Goal: Information Seeking & Learning: Learn about a topic

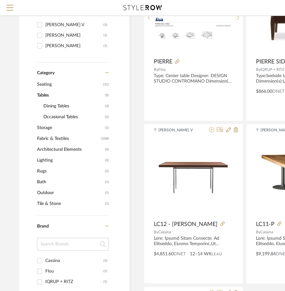
click at [24, 163] on div "PIERRE Item Type Product (5) Added By [PERSON_NAME] V (3) [PERSON_NAME] (1) Gan…" at bounding box center [74, 197] width 110 height 519
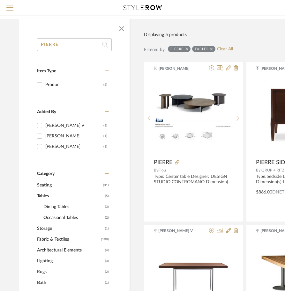
scroll to position [96, 0]
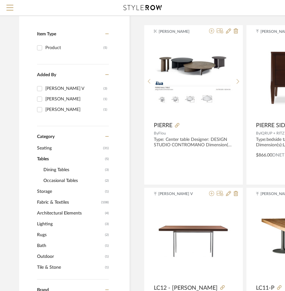
click at [44, 149] on span "Seating" at bounding box center [69, 148] width 64 height 11
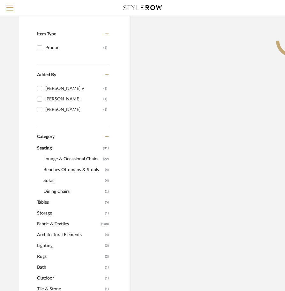
click at [53, 156] on span "Lounge & Occasional Chairs" at bounding box center [72, 159] width 58 height 11
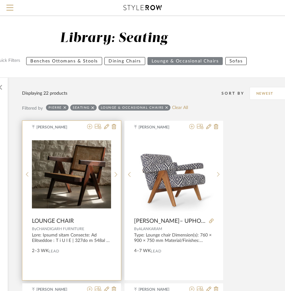
scroll to position [64, 122]
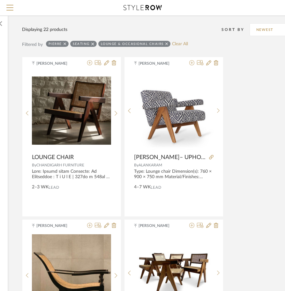
click at [65, 44] on icon at bounding box center [64, 44] width 3 height 4
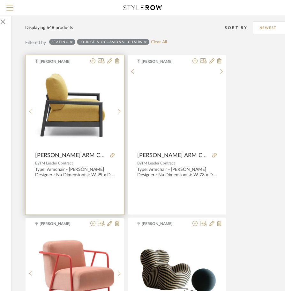
scroll to position [64, 119]
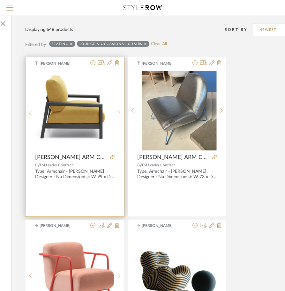
click at [118, 112] on icon at bounding box center [119, 113] width 3 height 5
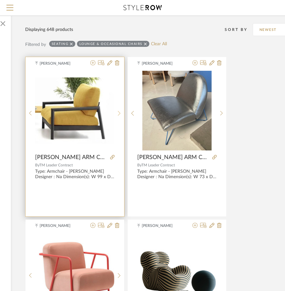
click at [118, 112] on icon at bounding box center [119, 113] width 3 height 5
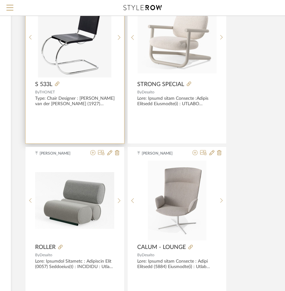
scroll to position [2263, 119]
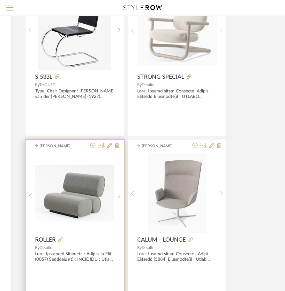
click at [118, 194] on icon at bounding box center [119, 195] width 3 height 5
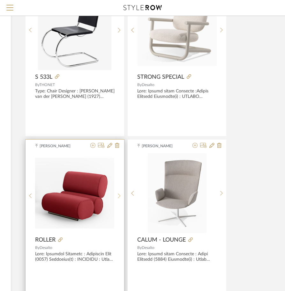
click at [118, 194] on icon at bounding box center [119, 195] width 3 height 5
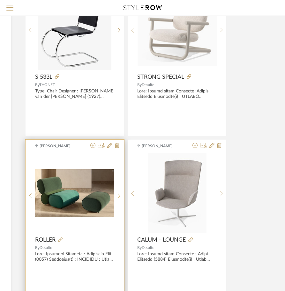
click at [118, 194] on icon at bounding box center [119, 195] width 3 height 5
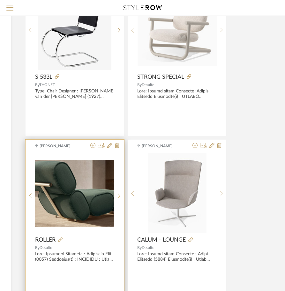
click at [118, 194] on icon at bounding box center [119, 195] width 3 height 5
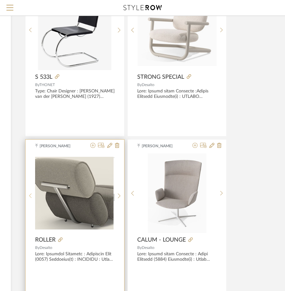
click at [31, 196] on icon at bounding box center [30, 195] width 3 height 5
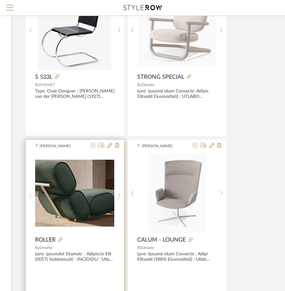
click at [30, 196] on icon at bounding box center [30, 195] width 3 height 5
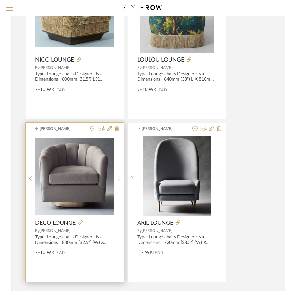
scroll to position [2833, 119]
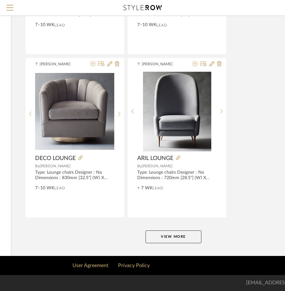
click at [164, 238] on button "View More" at bounding box center [173, 236] width 56 height 13
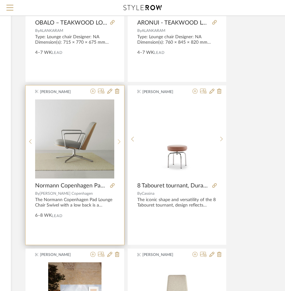
scroll to position [5574, 119]
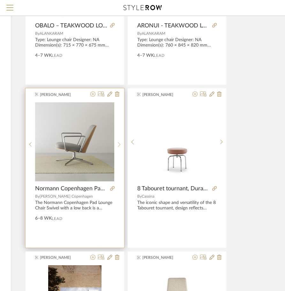
click at [120, 145] on icon at bounding box center [119, 144] width 3 height 5
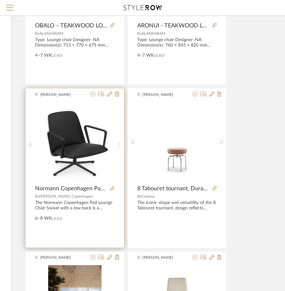
click at [120, 145] on icon at bounding box center [119, 144] width 3 height 5
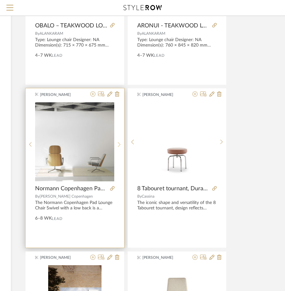
click at [120, 145] on icon at bounding box center [119, 144] width 3 height 5
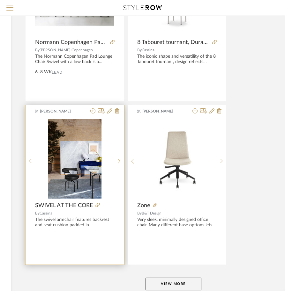
scroll to position [5768, 119]
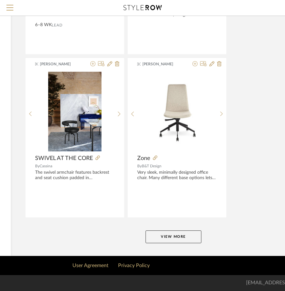
click at [175, 236] on button "View More" at bounding box center [173, 236] width 56 height 13
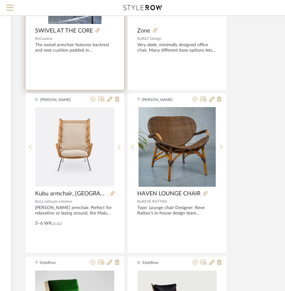
scroll to position [6055, 119]
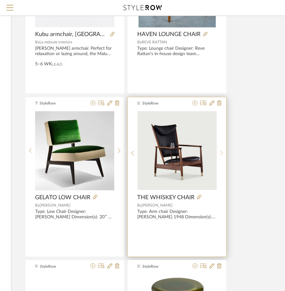
click at [218, 152] on sr-next-btn at bounding box center [221, 152] width 10 height 5
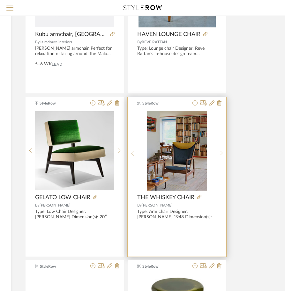
click at [219, 152] on sr-next-btn at bounding box center [221, 152] width 10 height 5
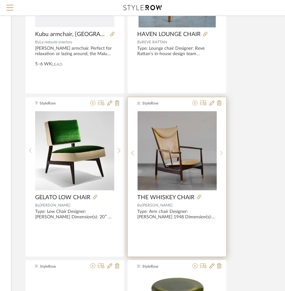
click at [219, 152] on sr-next-btn at bounding box center [221, 152] width 10 height 5
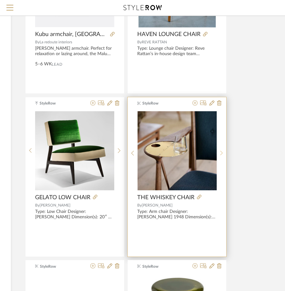
click at [219, 152] on sr-next-btn at bounding box center [221, 152] width 10 height 5
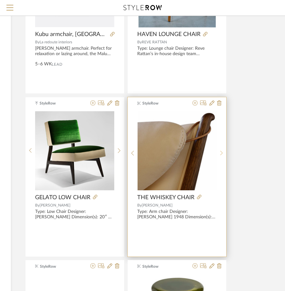
click at [219, 152] on sr-next-btn at bounding box center [221, 152] width 10 height 5
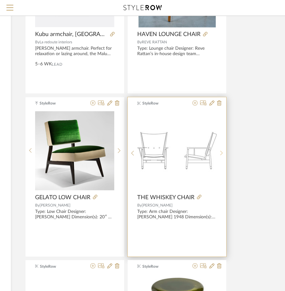
click at [219, 152] on sr-next-btn at bounding box center [221, 152] width 10 height 5
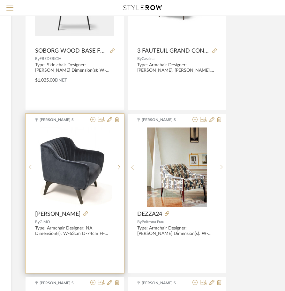
scroll to position [8062, 119]
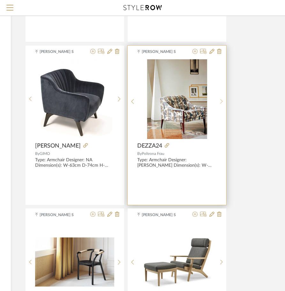
click at [221, 100] on icon at bounding box center [221, 101] width 3 height 5
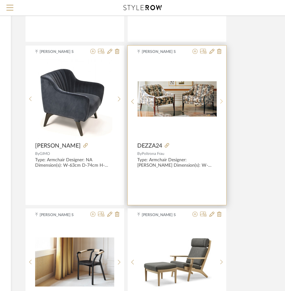
click at [221, 100] on icon at bounding box center [221, 101] width 3 height 5
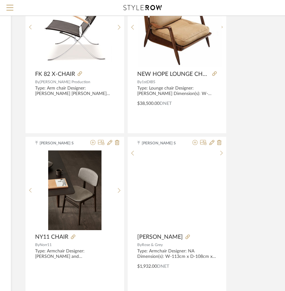
scroll to position [8477, 119]
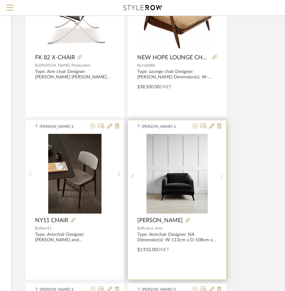
click at [222, 177] on icon at bounding box center [221, 176] width 3 height 5
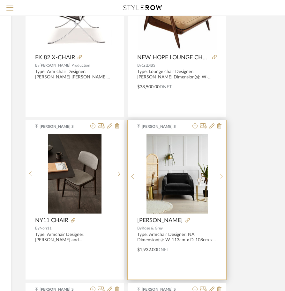
click at [222, 177] on icon at bounding box center [221, 176] width 3 height 5
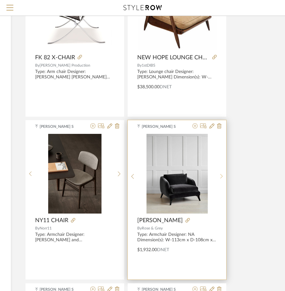
click at [222, 177] on icon at bounding box center [221, 176] width 3 height 5
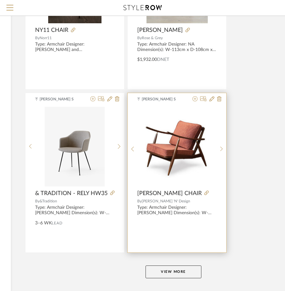
scroll to position [8668, 119]
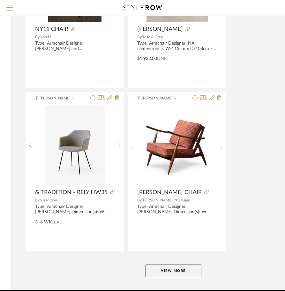
click at [180, 269] on button "View More" at bounding box center [173, 271] width 56 height 13
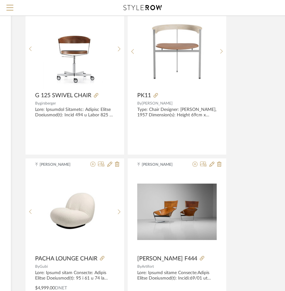
scroll to position [11545, 119]
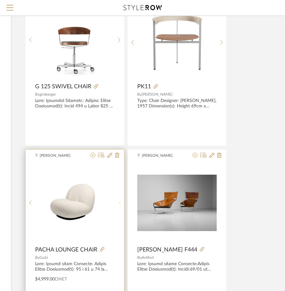
click at [120, 202] on div at bounding box center [119, 203] width 10 height 80
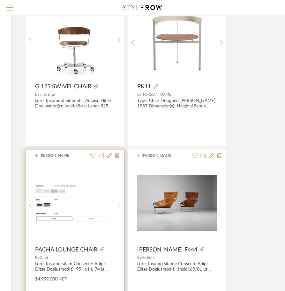
click at [120, 202] on div at bounding box center [119, 205] width 10 height 85
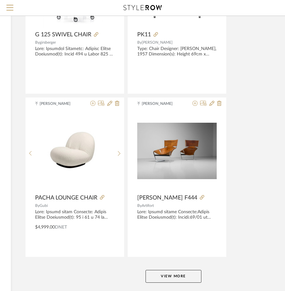
scroll to position [11636, 119]
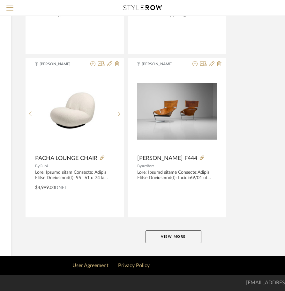
click at [175, 234] on button "View More" at bounding box center [173, 236] width 56 height 13
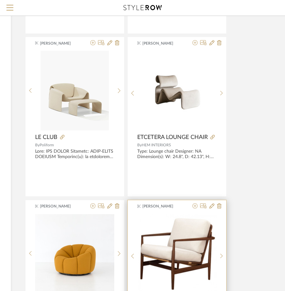
scroll to position [12178, 119]
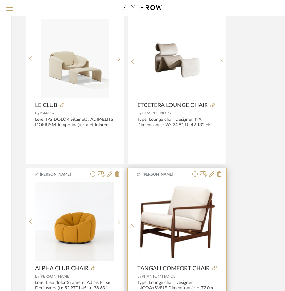
click at [223, 224] on sr-next-btn at bounding box center [221, 223] width 10 height 5
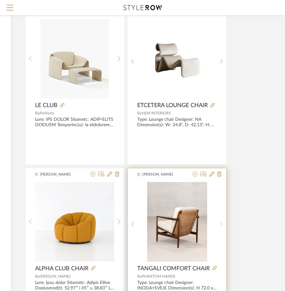
click at [223, 224] on sr-next-btn at bounding box center [221, 223] width 10 height 5
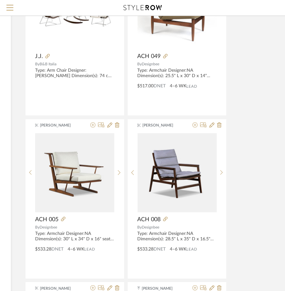
scroll to position [13038, 119]
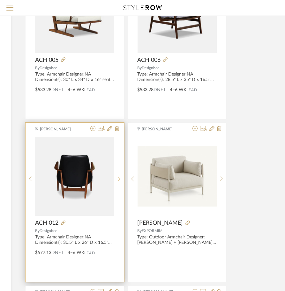
click at [117, 176] on sr-next-btn at bounding box center [119, 178] width 10 height 5
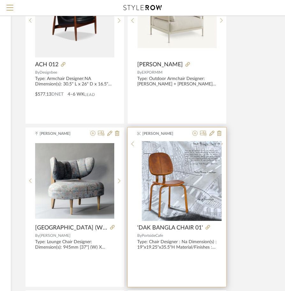
scroll to position [13198, 119]
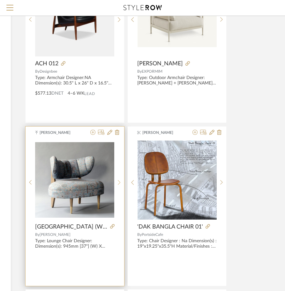
click at [117, 181] on sr-next-btn at bounding box center [119, 182] width 10 height 5
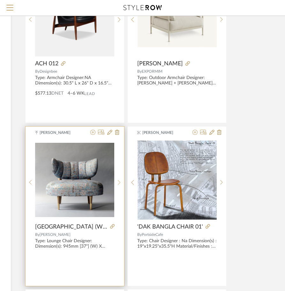
click at [117, 181] on sr-next-btn at bounding box center [119, 182] width 10 height 5
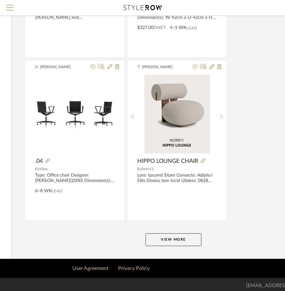
scroll to position [14570, 119]
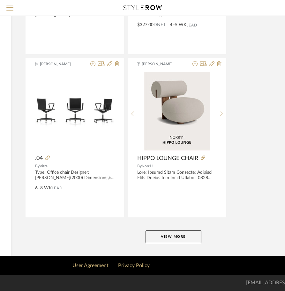
click at [176, 235] on button "View More" at bounding box center [173, 236] width 56 height 13
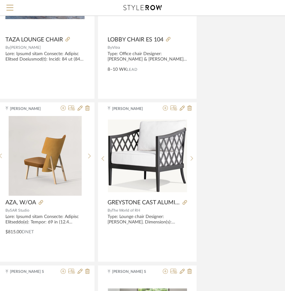
scroll to position [15360, 148]
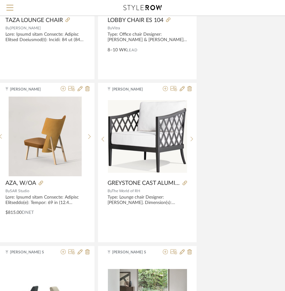
drag, startPoint x: 251, startPoint y: 250, endPoint x: 248, endPoint y: 227, distance: 24.0
drag, startPoint x: 248, startPoint y: 227, endPoint x: 247, endPoint y: 215, distance: 11.3
drag, startPoint x: 247, startPoint y: 213, endPoint x: 227, endPoint y: 226, distance: 23.4
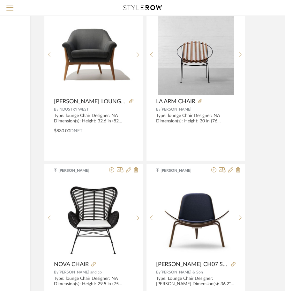
scroll to position [17177, 100]
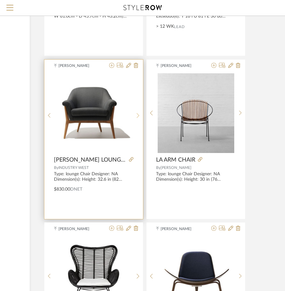
click at [136, 112] on div at bounding box center [138, 115] width 10 height 85
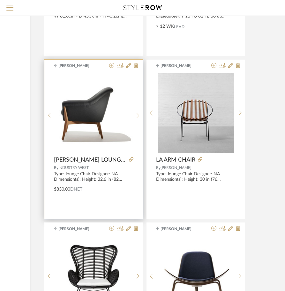
click at [136, 112] on div at bounding box center [138, 115] width 10 height 85
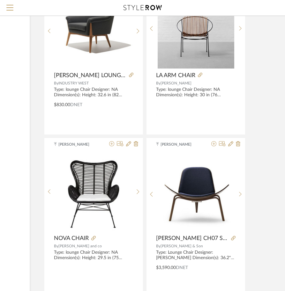
scroll to position [17272, 100]
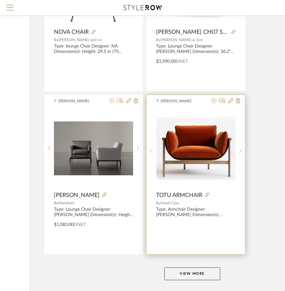
scroll to position [17504, 100]
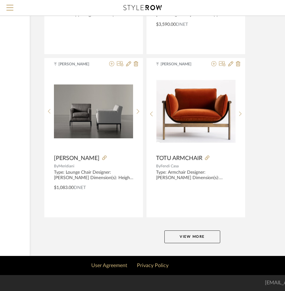
click at [168, 236] on button "View More" at bounding box center [192, 236] width 56 height 13
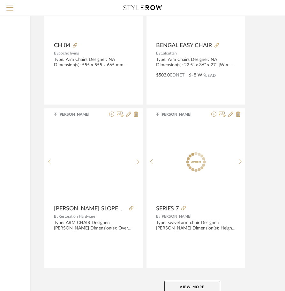
scroll to position [20405, 100]
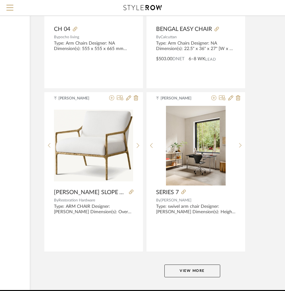
click at [185, 268] on button "View More" at bounding box center [192, 271] width 56 height 13
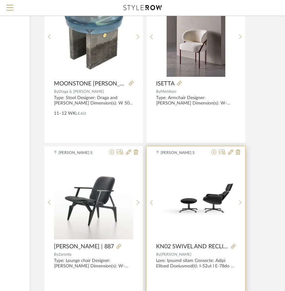
scroll to position [22485, 100]
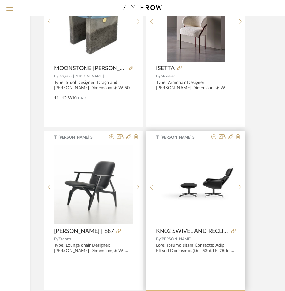
click at [239, 187] on icon at bounding box center [240, 187] width 3 height 5
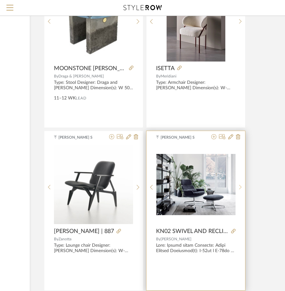
click at [239, 187] on icon at bounding box center [240, 187] width 3 height 5
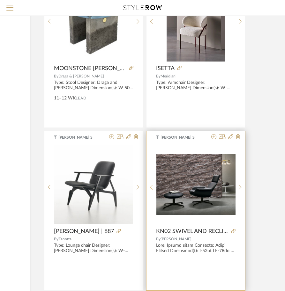
click at [155, 187] on sr-prev-btn at bounding box center [151, 187] width 10 height 5
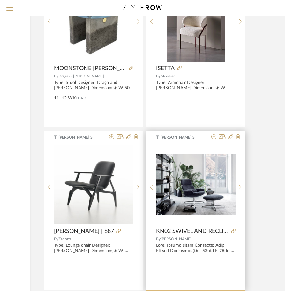
click at [241, 186] on sr-next-btn at bounding box center [240, 187] width 10 height 5
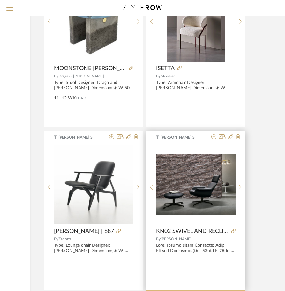
click at [241, 186] on sr-next-btn at bounding box center [240, 187] width 10 height 5
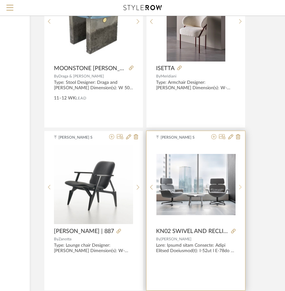
click at [241, 186] on sr-next-btn at bounding box center [240, 187] width 10 height 5
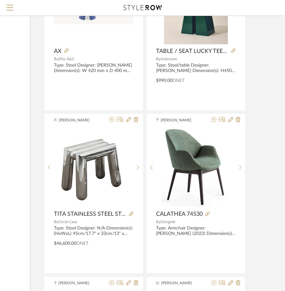
scroll to position [23345, 100]
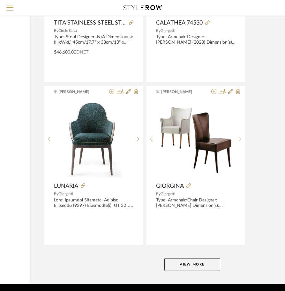
click at [203, 267] on button "View More" at bounding box center [192, 264] width 56 height 13
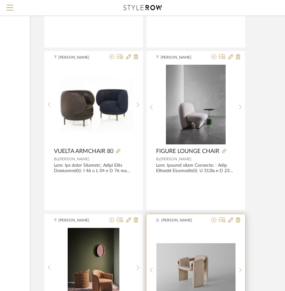
scroll to position [23857, 100]
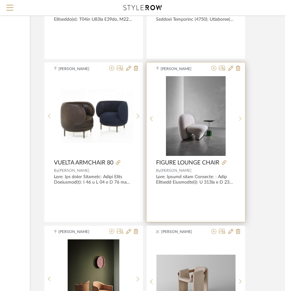
click at [243, 118] on sr-next-btn at bounding box center [240, 118] width 10 height 5
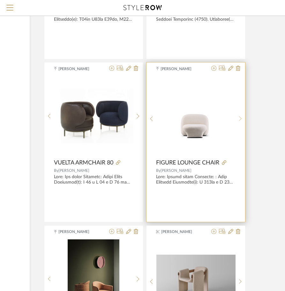
click at [243, 118] on sr-next-btn at bounding box center [240, 118] width 10 height 5
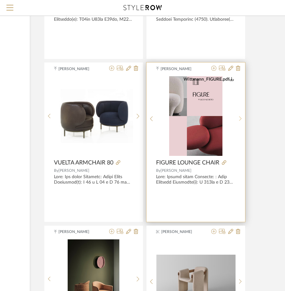
click at [243, 118] on sr-next-btn at bounding box center [240, 118] width 10 height 5
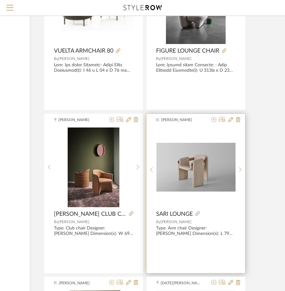
scroll to position [23953, 100]
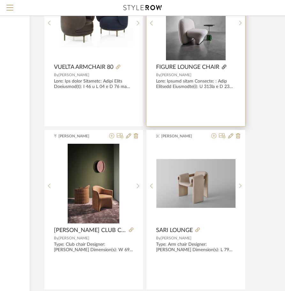
click at [225, 66] on icon at bounding box center [223, 67] width 4 height 4
drag, startPoint x: 151, startPoint y: 66, endPoint x: 227, endPoint y: 73, distance: 75.9
click at [227, 73] on div "[PERSON_NAME].pdf Wittmann_FIGURE.pdf FIGURE LOUNGE CHAIR By [PERSON_NAME]" at bounding box center [195, 46] width 98 height 159
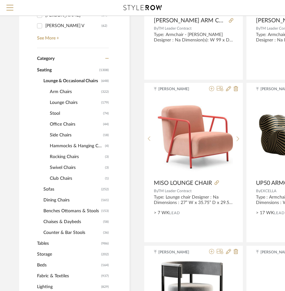
scroll to position [255, 0]
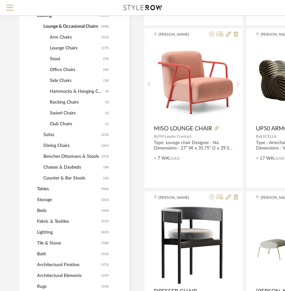
click at [47, 189] on span "Tables" at bounding box center [68, 189] width 62 height 11
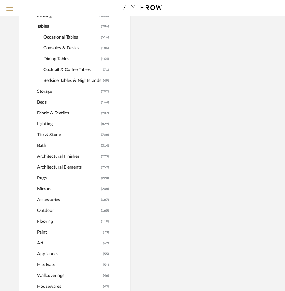
click at [57, 36] on span "Occasional Tables" at bounding box center [71, 37] width 56 height 11
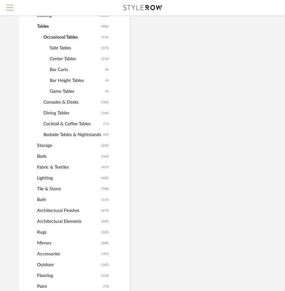
click at [59, 49] on span "Side Tables" at bounding box center [75, 48] width 50 height 11
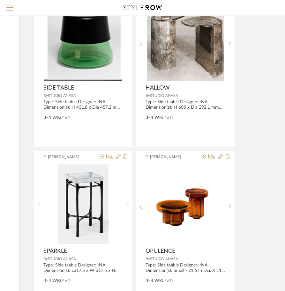
scroll to position [2833, 110]
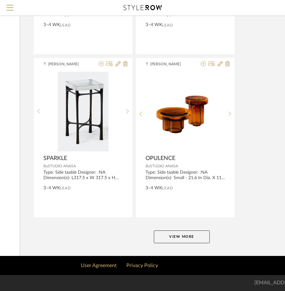
click at [181, 240] on button "View More" at bounding box center [182, 236] width 56 height 13
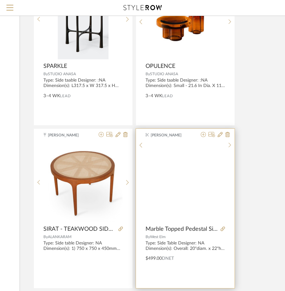
scroll to position [2929, 110]
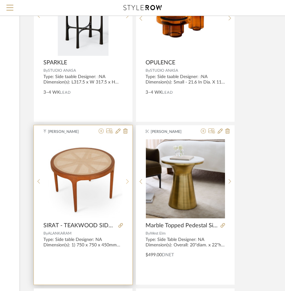
click at [124, 180] on sr-next-btn at bounding box center [127, 181] width 10 height 5
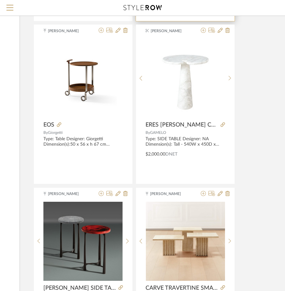
scroll to position [5768, 110]
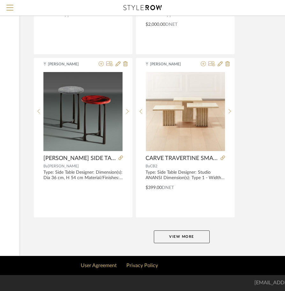
click at [192, 237] on button "View More" at bounding box center [182, 236] width 56 height 13
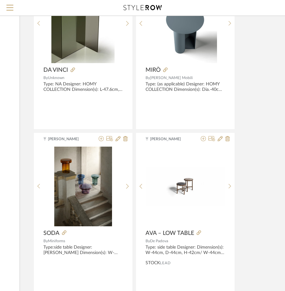
scroll to position [8222, 110]
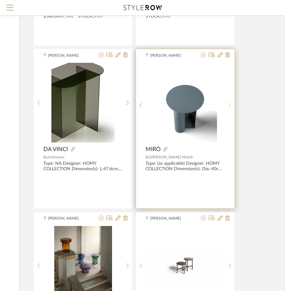
click at [227, 105] on sr-next-btn at bounding box center [230, 105] width 10 height 5
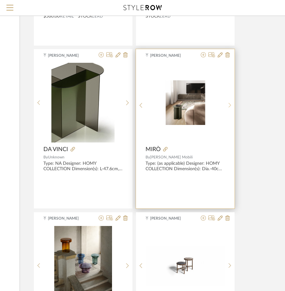
click at [227, 105] on sr-next-btn at bounding box center [230, 105] width 10 height 5
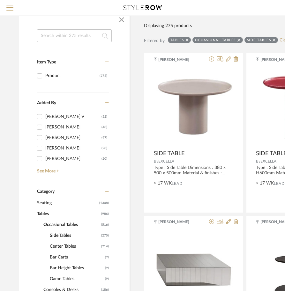
scroll to position [191, 0]
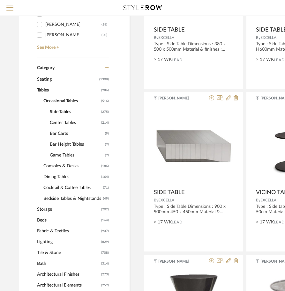
click at [56, 124] on span "Center Tables" at bounding box center [75, 122] width 50 height 11
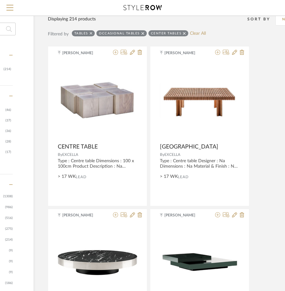
scroll to position [74, 94]
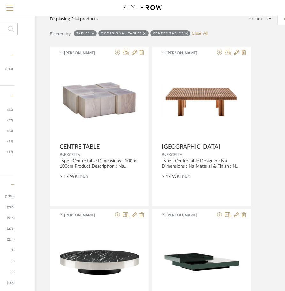
click at [91, 33] on div "Tables" at bounding box center [85, 33] width 23 height 6
click at [93, 33] on icon at bounding box center [92, 33] width 3 height 4
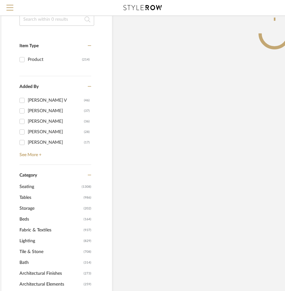
scroll to position [74, 11]
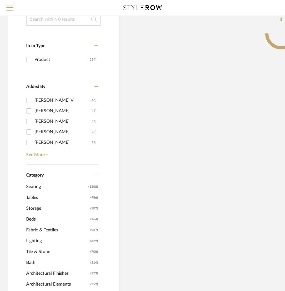
click at [37, 192] on span "Seating" at bounding box center [56, 186] width 61 height 11
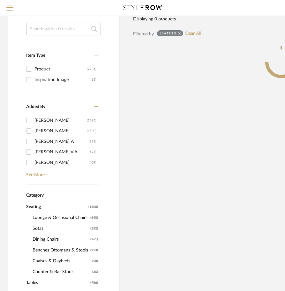
scroll to position [84, 11]
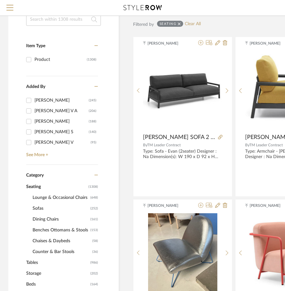
scroll to position [116, 11]
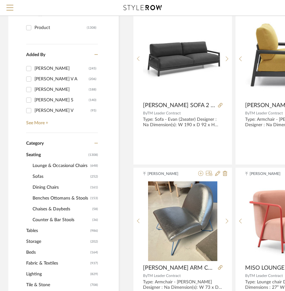
click at [49, 165] on span "Lounge & Occasional Chairs" at bounding box center [61, 165] width 56 height 11
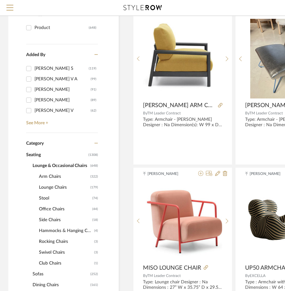
click at [33, 156] on span "Seating" at bounding box center [56, 154] width 61 height 11
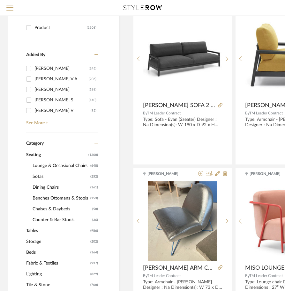
click at [29, 229] on span "Tables" at bounding box center [57, 230] width 62 height 11
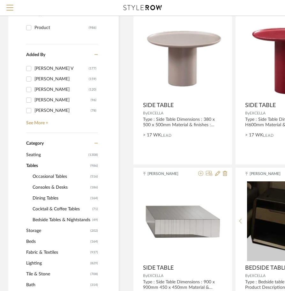
click at [49, 178] on span "Occasional Tables" at bounding box center [61, 176] width 56 height 11
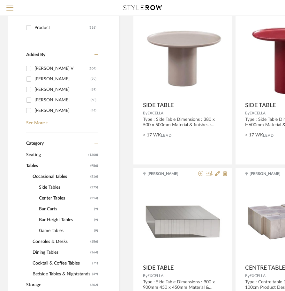
click at [50, 194] on span "Center Tables" at bounding box center [64, 198] width 50 height 11
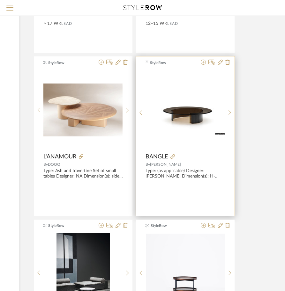
scroll to position [689, 110]
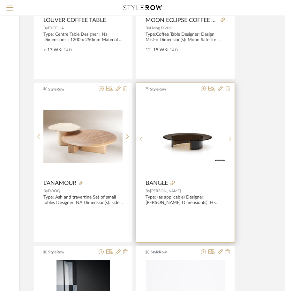
click at [230, 139] on icon at bounding box center [229, 138] width 3 height 5
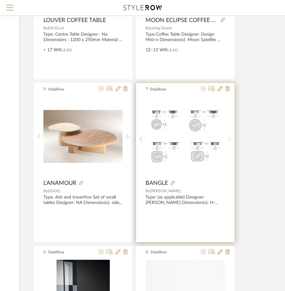
click at [230, 139] on icon at bounding box center [229, 138] width 3 height 5
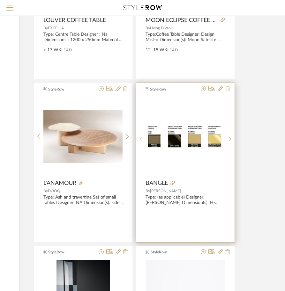
click at [139, 140] on sr-prev-btn at bounding box center [141, 138] width 10 height 5
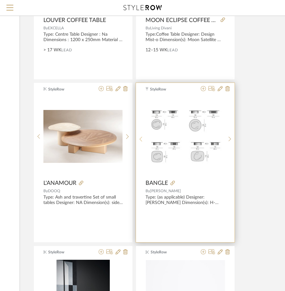
click at [139, 140] on sr-prev-btn at bounding box center [141, 138] width 10 height 5
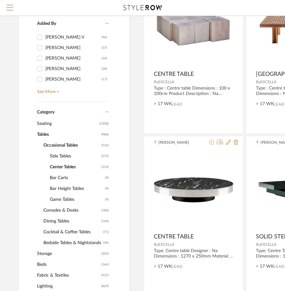
scroll to position [223, 0]
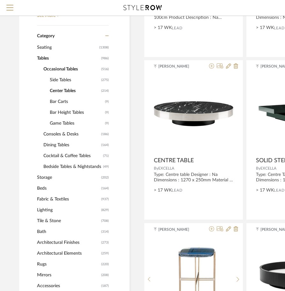
click at [62, 158] on span "Cocktail & Coffee Tables" at bounding box center [72, 155] width 58 height 11
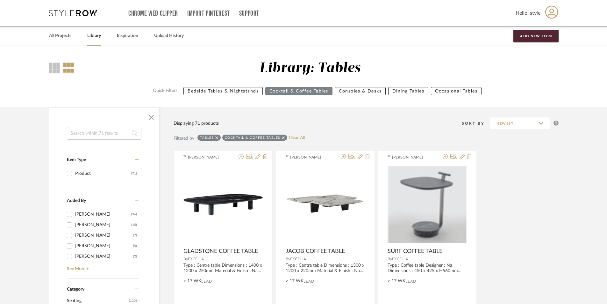
click at [100, 131] on input at bounding box center [104, 133] width 75 height 13
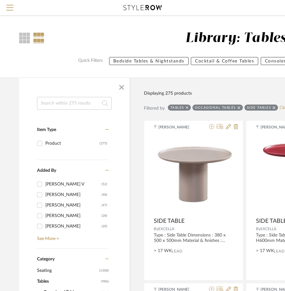
click at [67, 102] on input at bounding box center [74, 103] width 75 height 13
click at [188, 108] on icon at bounding box center [186, 107] width 3 height 3
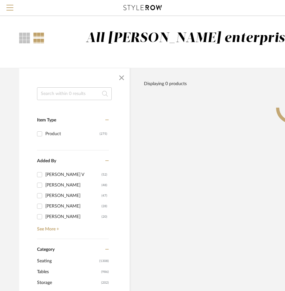
click at [69, 97] on input at bounding box center [74, 93] width 75 height 13
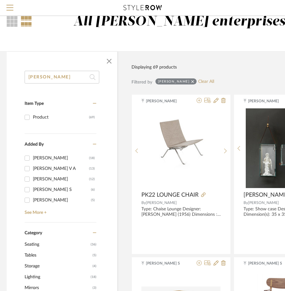
scroll to position [32, 12]
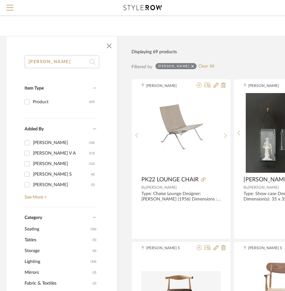
type input "carl hansen"
click at [35, 229] on span "Seating" at bounding box center [57, 229] width 64 height 11
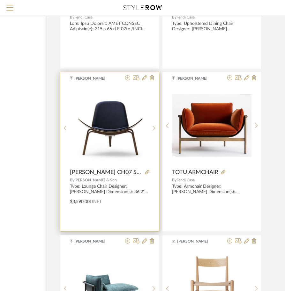
scroll to position [701, 84]
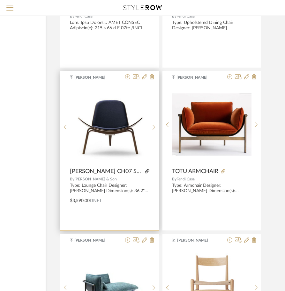
click at [147, 170] on icon at bounding box center [147, 171] width 4 height 4
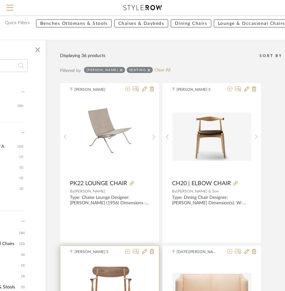
scroll to position [0, 84]
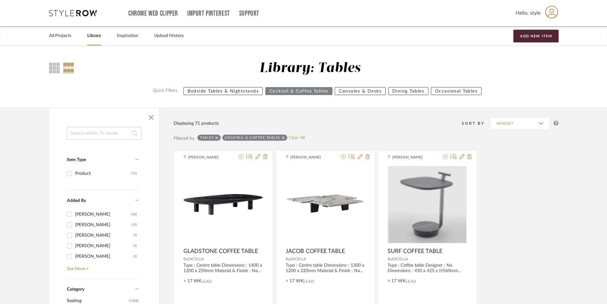
click at [95, 136] on input at bounding box center [104, 133] width 75 height 13
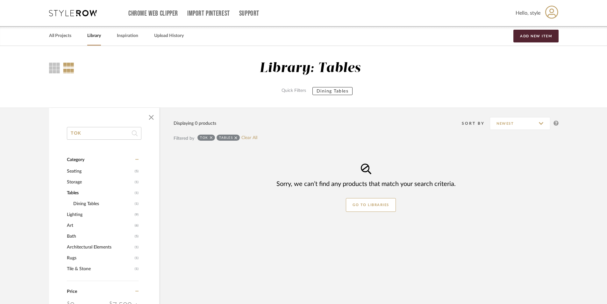
click at [236, 137] on icon at bounding box center [236, 137] width 3 height 4
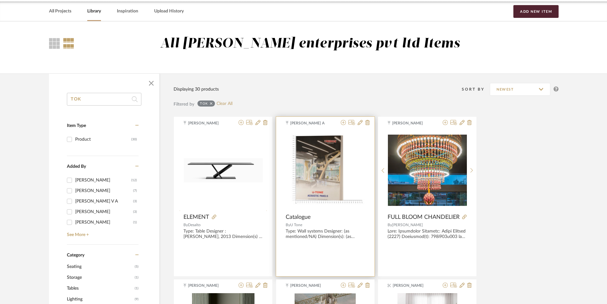
scroll to position [32, 0]
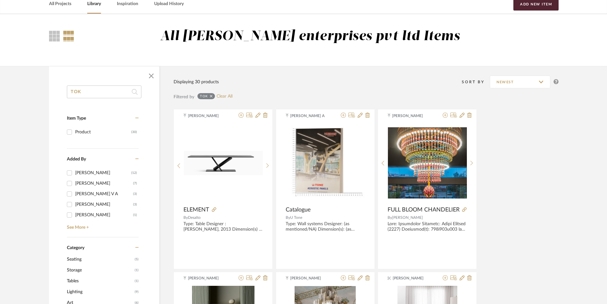
click at [95, 86] on input "TOK" at bounding box center [104, 91] width 75 height 13
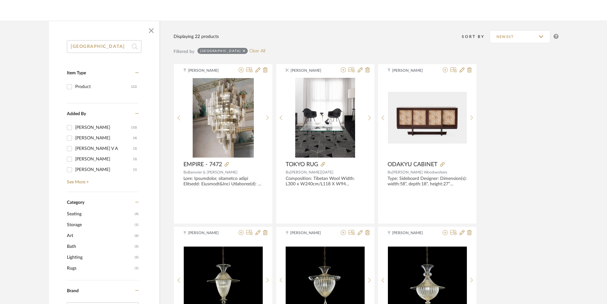
scroll to position [64, 0]
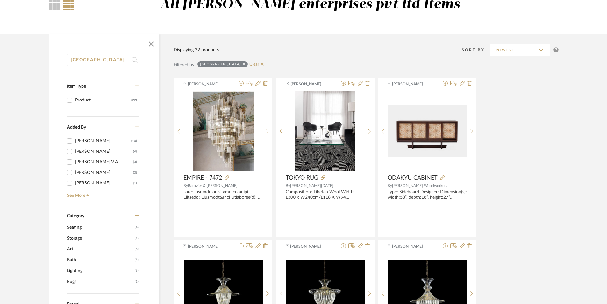
type input "TOKYO"
click at [78, 229] on span "Seating" at bounding box center [100, 227] width 66 height 11
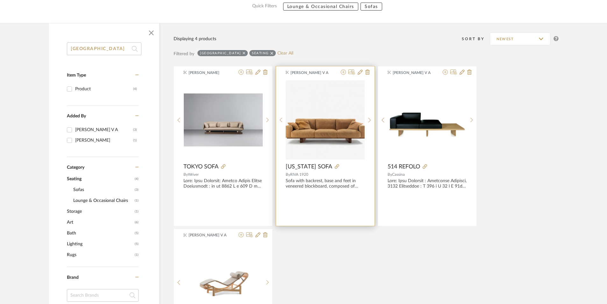
scroll to position [96, 0]
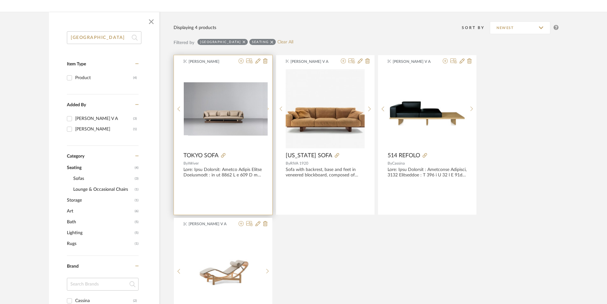
click at [265, 106] on div at bounding box center [268, 109] width 10 height 80
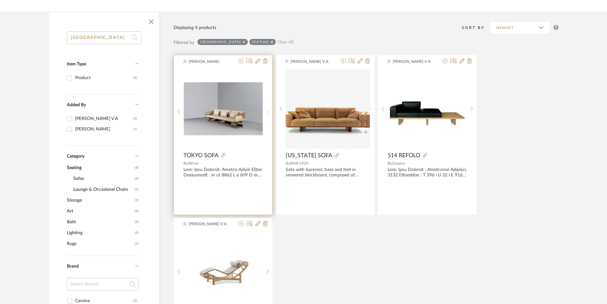
click at [271, 111] on sr-next-btn at bounding box center [268, 111] width 10 height 5
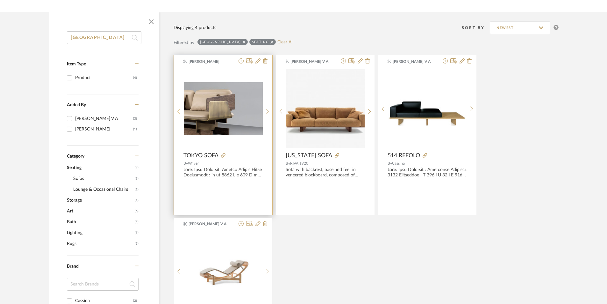
click at [176, 111] on sr-prev-btn at bounding box center [179, 111] width 10 height 5
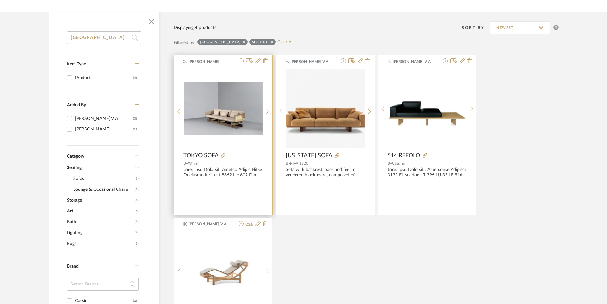
click at [176, 111] on sr-prev-btn at bounding box center [179, 111] width 10 height 5
